Goal: Contribute content: Add original content to the website for others to see

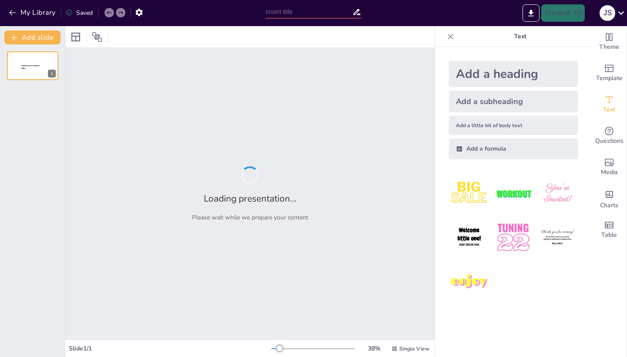
type input "New Sendsteps"
type input "Lenguas en contacto y bilingüismo"
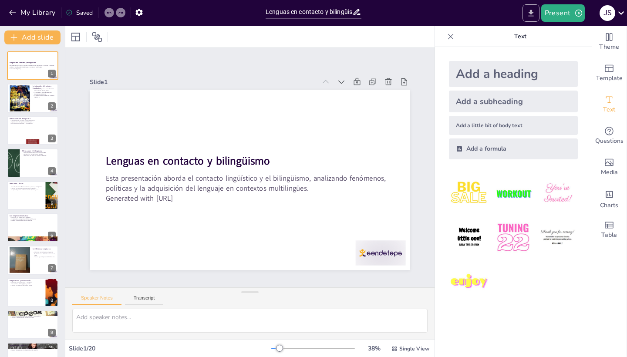
click at [529, 13] on icon "Export to PowerPoint" at bounding box center [530, 13] width 9 height 9
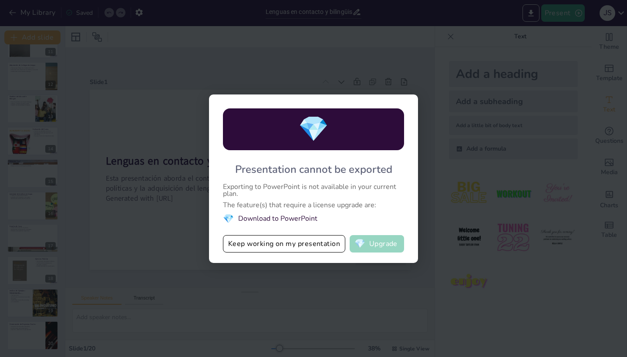
click at [370, 241] on button "💎 Upgrade" at bounding box center [377, 243] width 54 height 17
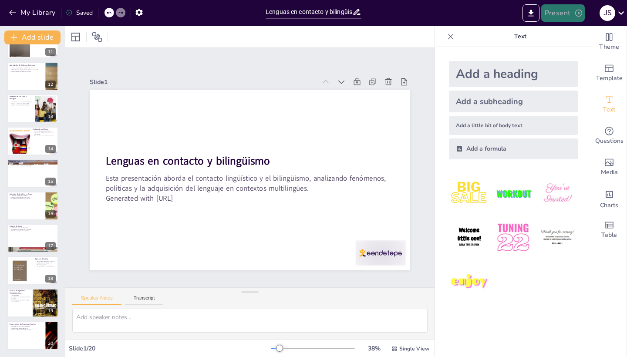
click at [554, 9] on button "Present" at bounding box center [563, 12] width 44 height 17
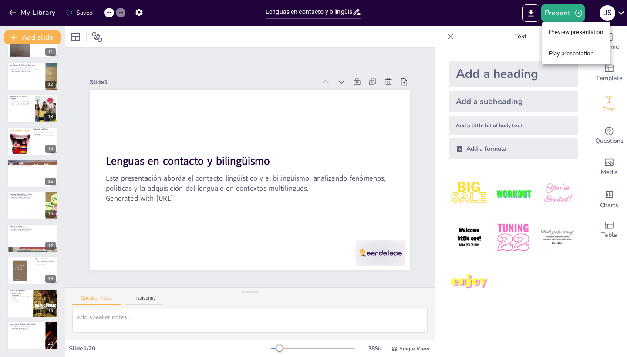
click at [576, 48] on li "Play presentation" at bounding box center [576, 54] width 68 height 14
click at [575, 44] on li "Play presentation" at bounding box center [567, 40] width 51 height 8
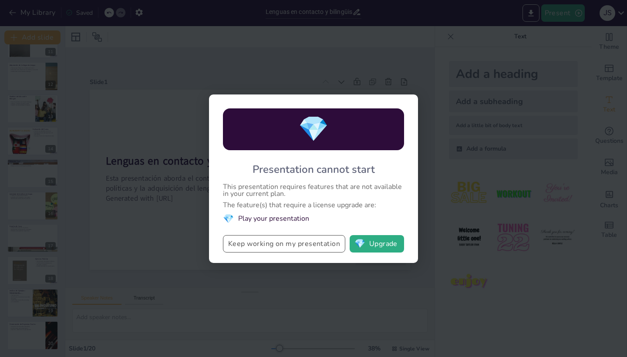
click at [241, 242] on button "Keep working on my presentation" at bounding box center [284, 243] width 122 height 17
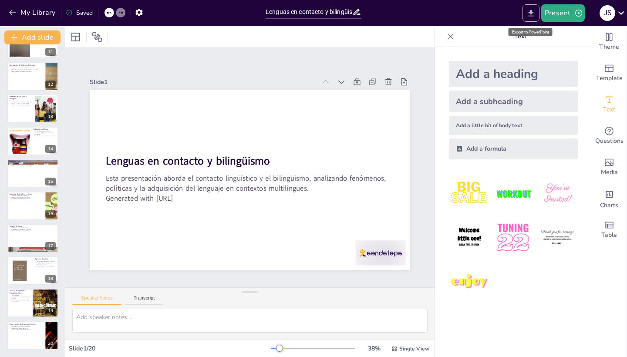
click at [531, 11] on icon "Export to PowerPoint" at bounding box center [530, 13] width 5 height 7
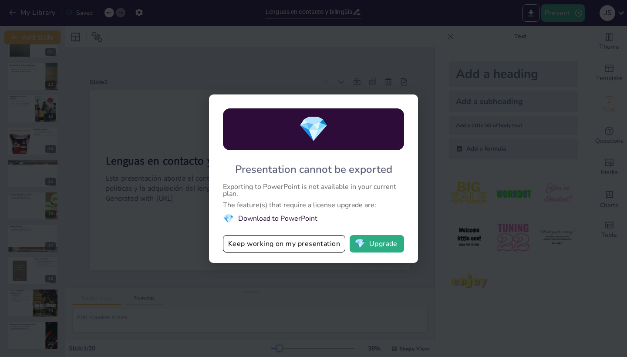
click at [254, 219] on li "💎 Download to PowerPoint" at bounding box center [313, 219] width 181 height 12
click at [233, 190] on div "Exporting to PowerPoint is not available in your current plan." at bounding box center [313, 190] width 181 height 14
click at [311, 242] on button "Keep working on my presentation" at bounding box center [284, 243] width 122 height 17
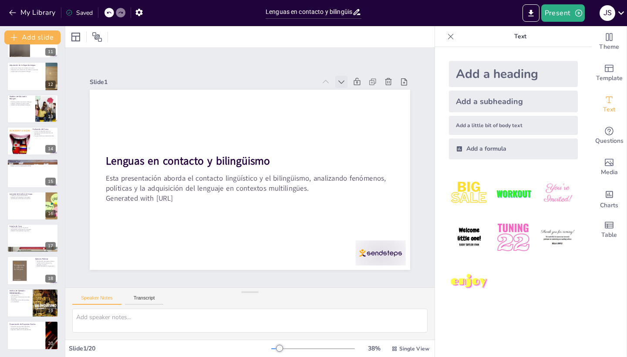
click at [352, 98] on icon at bounding box center [357, 103] width 10 height 10
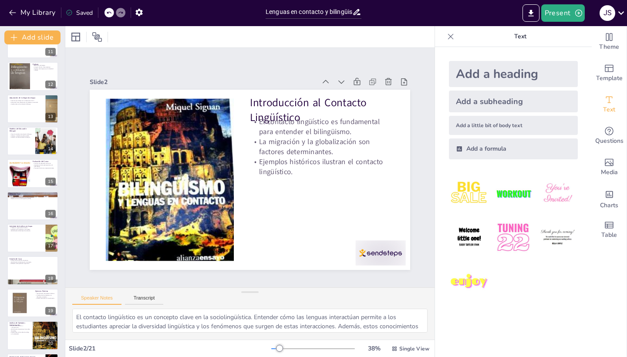
scroll to position [0, 0]
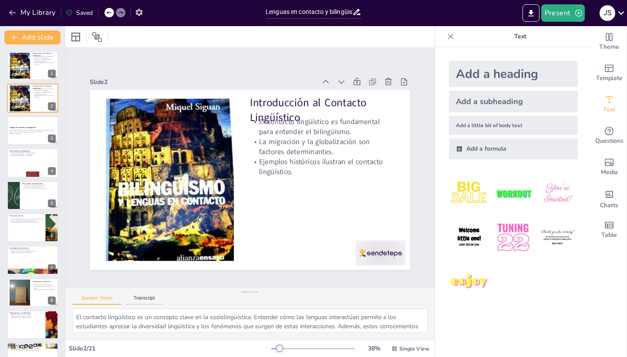
click at [138, 13] on icon "button" at bounding box center [138, 12] width 7 height 7
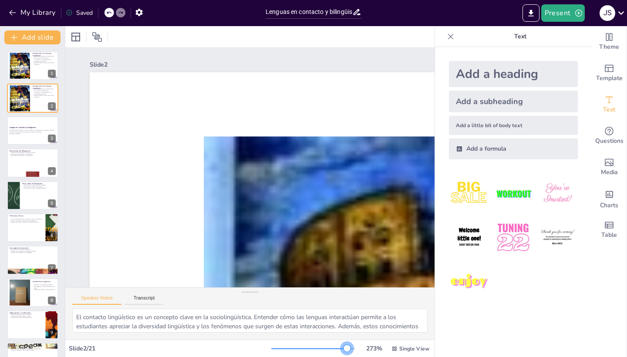
click at [348, 348] on div at bounding box center [313, 348] width 84 height 7
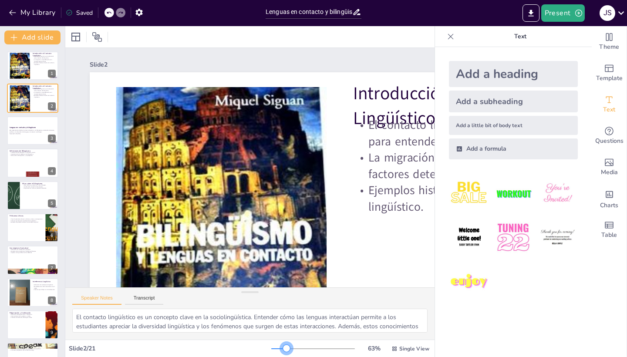
click at [287, 347] on div at bounding box center [313, 348] width 84 height 7
click at [619, 12] on icon at bounding box center [621, 12] width 6 height 3
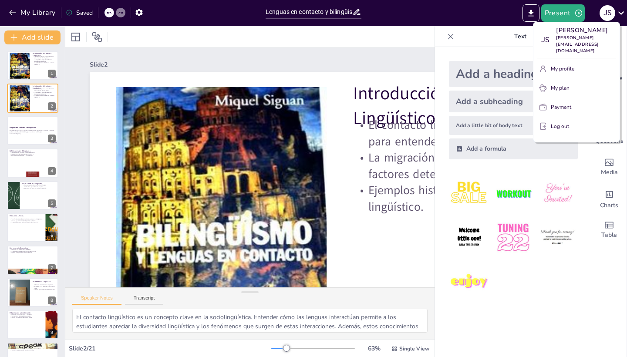
click at [485, 37] on div at bounding box center [313, 178] width 627 height 357
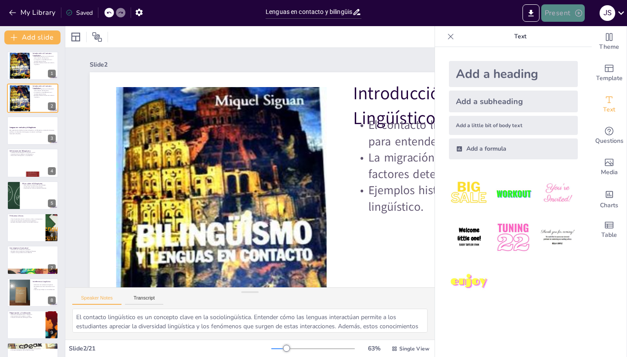
click at [581, 11] on icon "button" at bounding box center [578, 13] width 7 height 7
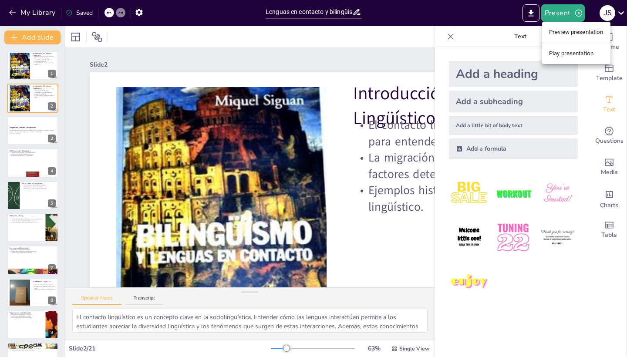
click at [576, 31] on li "Preview presentation" at bounding box center [576, 32] width 68 height 14
click at [450, 38] on icon at bounding box center [450, 36] width 9 height 9
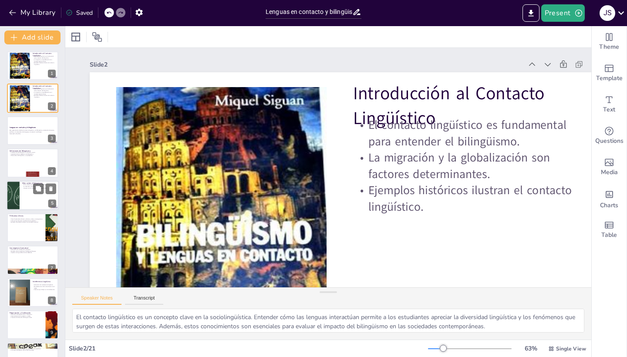
click at [32, 186] on p "La idea de la "pureza" de las lenguas." at bounding box center [39, 186] width 34 height 2
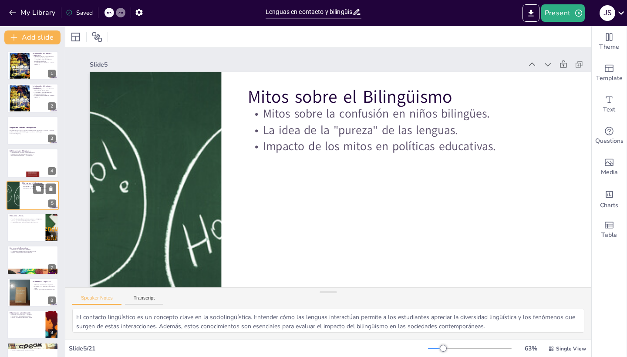
type textarea "La creencia de que los niños bilingües experimentan confusión es un mito que pu…"
click at [321, 117] on p "Mitos sobre la confusión en niños bilingües." at bounding box center [431, 144] width 330 height 121
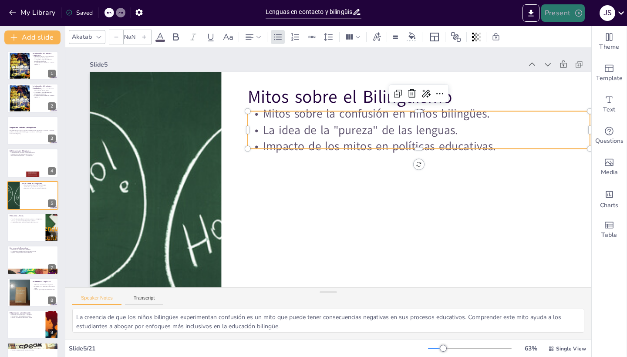
type input "32"
click at [579, 13] on icon "button" at bounding box center [578, 13] width 7 height 7
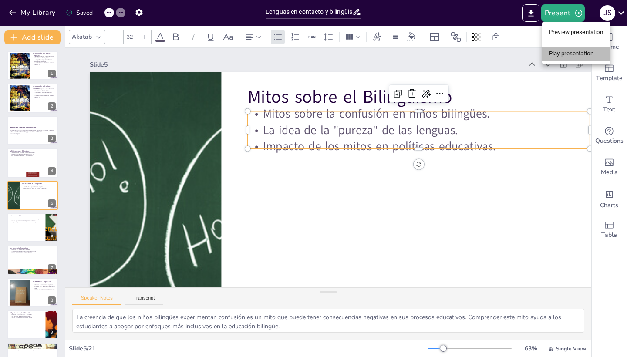
click at [551, 54] on li "Play presentation" at bounding box center [576, 54] width 68 height 14
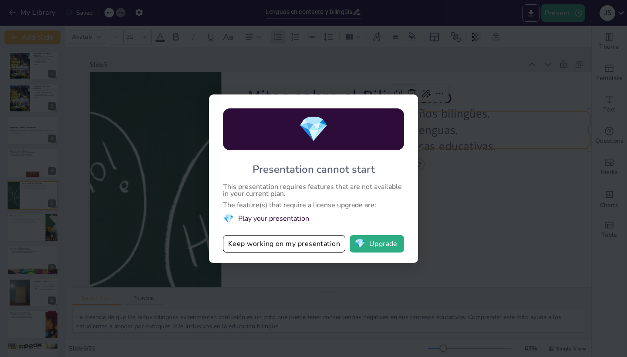
click at [306, 131] on span "💎" at bounding box center [313, 129] width 30 height 34
click at [305, 130] on span "💎" at bounding box center [313, 129] width 30 height 34
click at [229, 221] on span "💎" at bounding box center [228, 219] width 11 height 12
click at [292, 242] on button "Keep working on my presentation" at bounding box center [284, 243] width 122 height 17
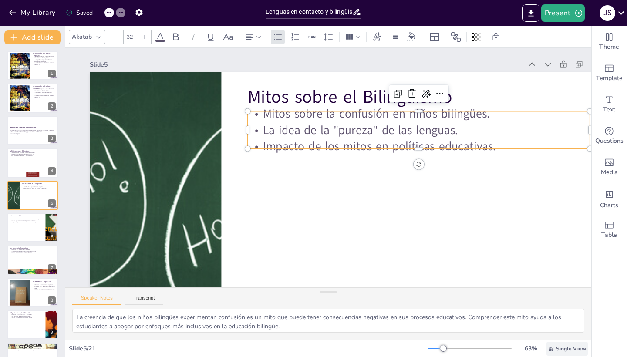
click at [558, 347] on span "Single View" at bounding box center [571, 348] width 30 height 7
click at [559, 327] on span "List View" at bounding box center [561, 329] width 46 height 8
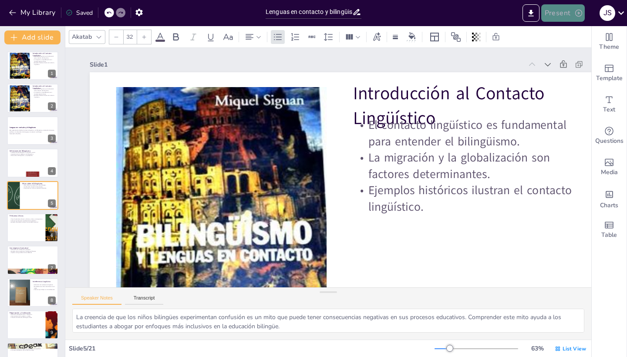
click at [559, 12] on button "Present" at bounding box center [563, 12] width 44 height 17
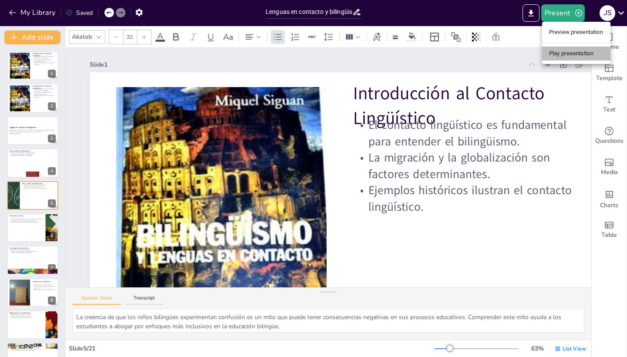
click at [576, 54] on li "Play presentation" at bounding box center [576, 54] width 68 height 14
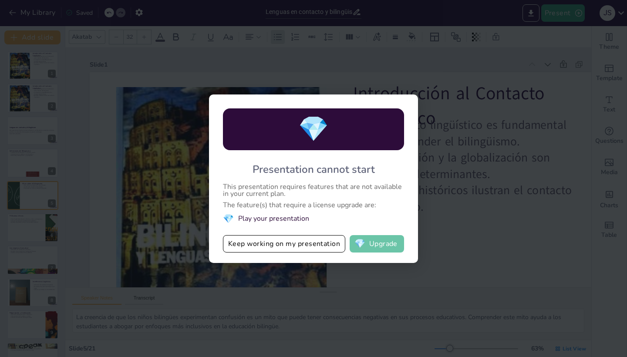
click at [370, 242] on button "💎 Upgrade" at bounding box center [377, 243] width 54 height 17
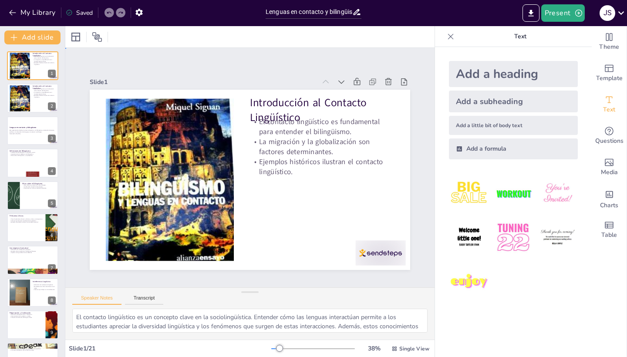
click at [304, 141] on p "La migración y la globalización son factores determinantes." at bounding box center [322, 147] width 144 height 20
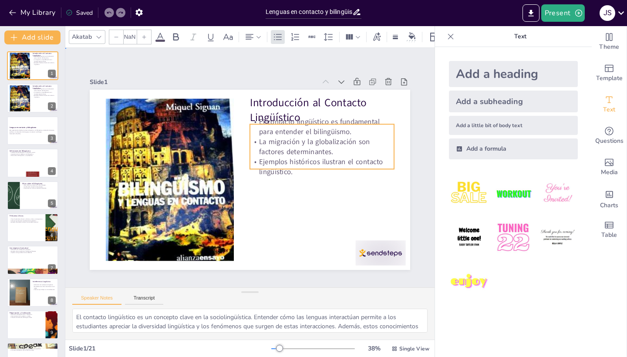
click at [304, 141] on p "La migración y la globalización son factores determinantes." at bounding box center [322, 147] width 144 height 20
type input "32"
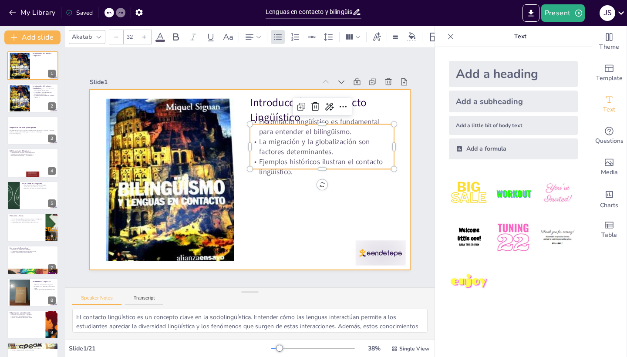
click at [324, 219] on div at bounding box center [250, 180] width 320 height 180
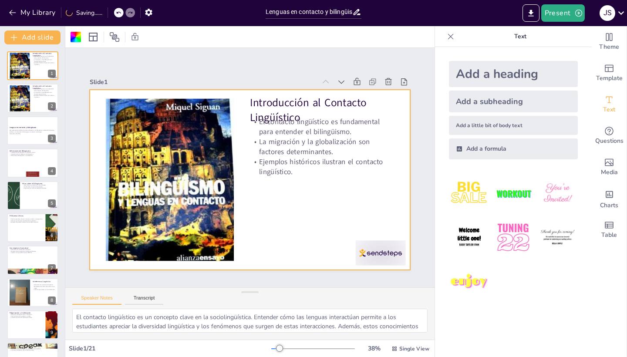
click at [314, 213] on div at bounding box center [250, 180] width 320 height 180
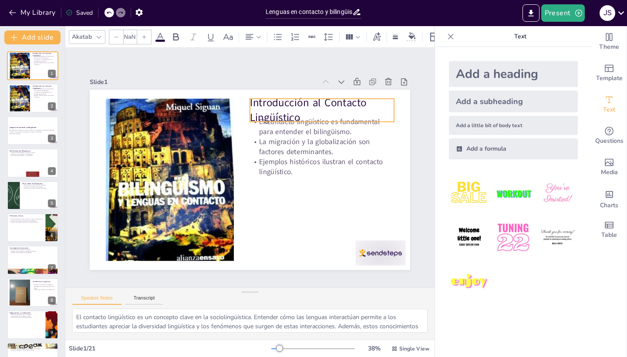
click at [299, 103] on p "Introducción al Contacto Lingüístico" at bounding box center [322, 110] width 144 height 30
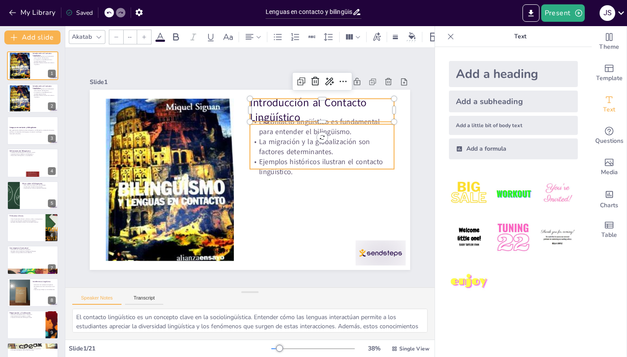
click at [308, 145] on p "La migración y la globalización son factores determinantes." at bounding box center [322, 147] width 144 height 20
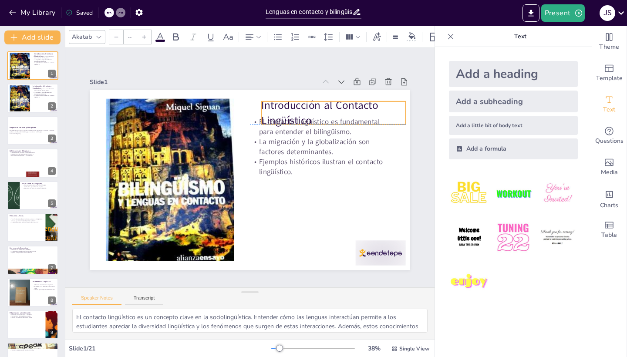
drag, startPoint x: 252, startPoint y: 102, endPoint x: 296, endPoint y: 110, distance: 45.4
click at [299, 111] on p "Introducción al Contacto Lingüístico" at bounding box center [333, 113] width 144 height 30
type input "48"
click at [312, 114] on p "Introducción al Contacto Lingüístico" at bounding box center [359, 113] width 144 height 30
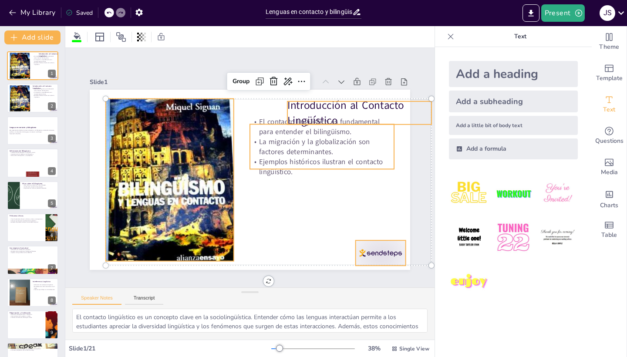
click at [338, 149] on p "La migración y la globalización son factores determinantes." at bounding box center [322, 147] width 144 height 20
